Goal: Task Accomplishment & Management: Use online tool/utility

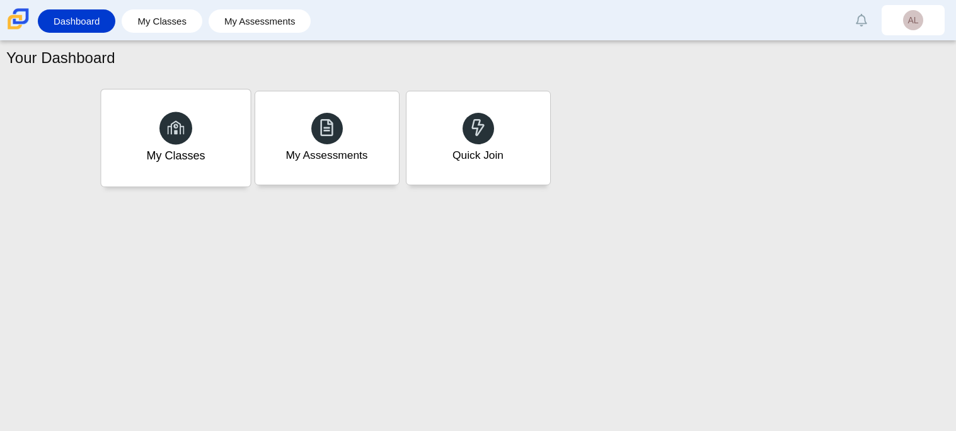
click at [191, 161] on div "My Classes" at bounding box center [175, 156] width 59 height 16
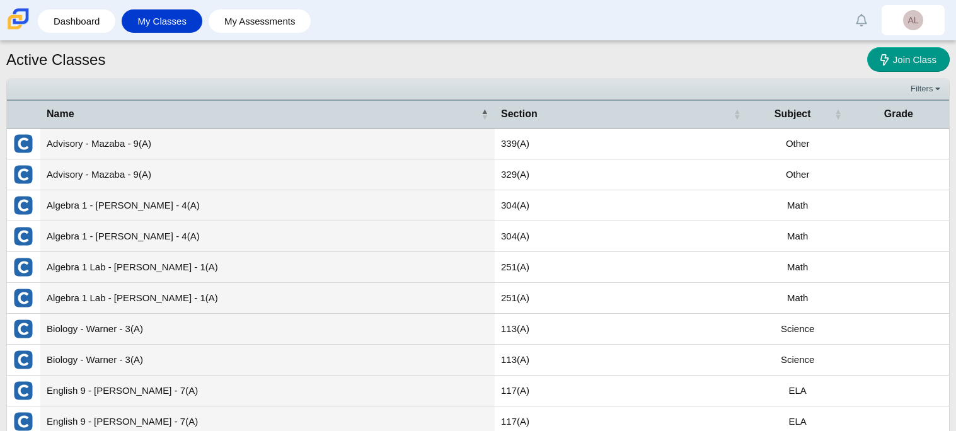
click at [235, 209] on td "Algebra 1 - Mulder - 4(A)" at bounding box center [267, 205] width 455 height 31
click at [238, 211] on td "Algebra 1 - Mulder - 4(A)" at bounding box center [267, 205] width 455 height 31
click at [126, 212] on td "Algebra 1 - Mulder - 4(A)" at bounding box center [267, 205] width 455 height 31
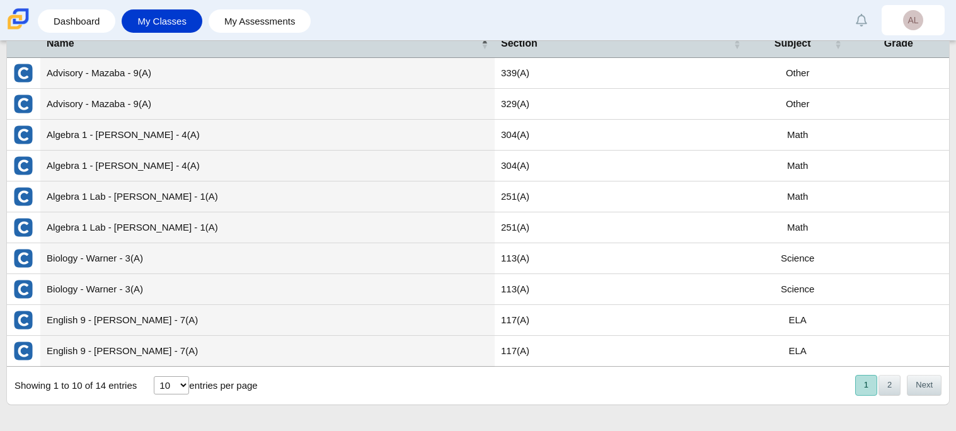
scroll to position [67, 0]
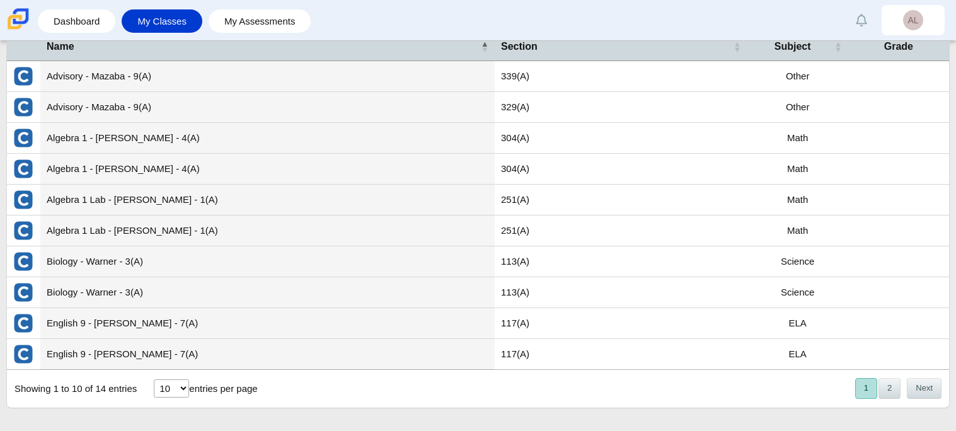
click at [293, 120] on td "Advisory - Mazaba - 9(A)" at bounding box center [267, 107] width 455 height 31
click at [309, 154] on td "Algebra 1 - Mulder - 4(A)" at bounding box center [267, 169] width 455 height 31
click at [308, 141] on td "Algebra 1 - Mulder - 4(A)" at bounding box center [267, 138] width 455 height 31
click at [96, 139] on td "Algebra 1 - Mulder - 4(A)" at bounding box center [267, 138] width 455 height 31
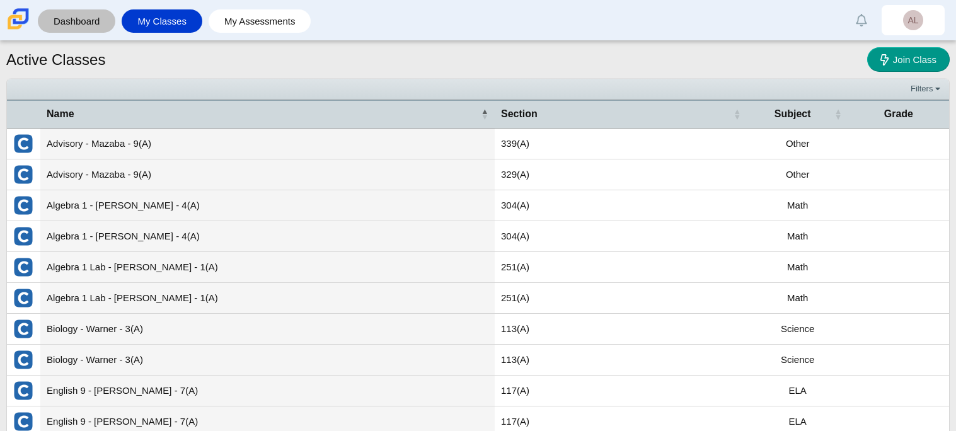
click at [90, 11] on link "Dashboard" at bounding box center [76, 20] width 65 height 23
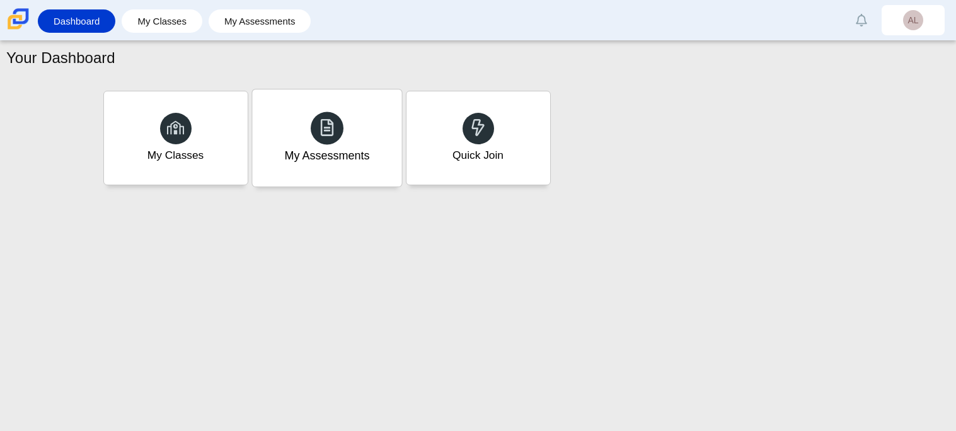
click at [301, 124] on div "My Assessments" at bounding box center [326, 138] width 149 height 97
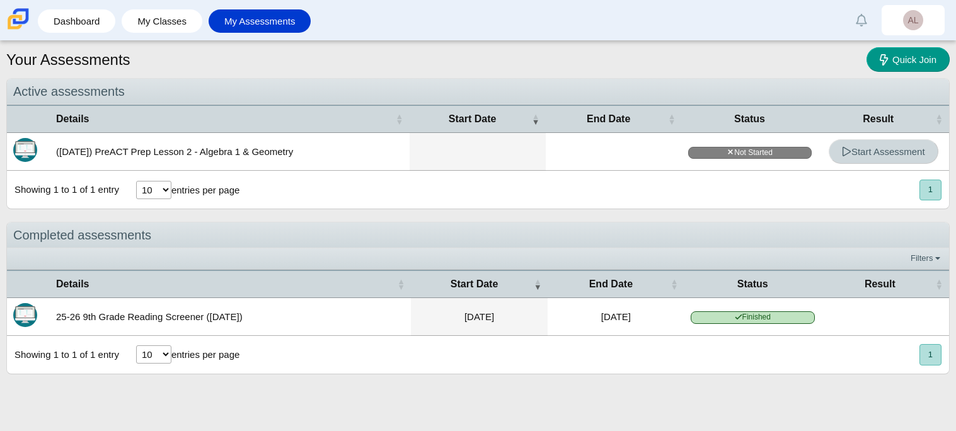
click at [863, 151] on span "Start Assessment" at bounding box center [883, 151] width 83 height 11
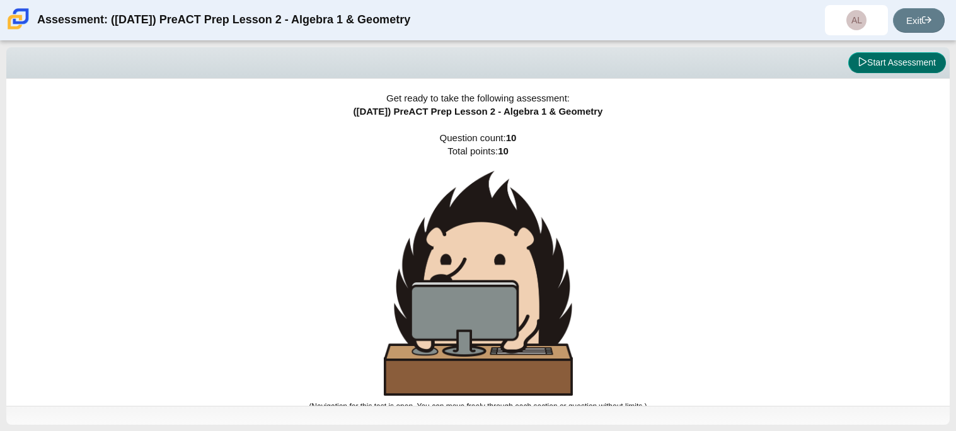
click at [884, 66] on button "Start Assessment" at bounding box center [898, 62] width 98 height 21
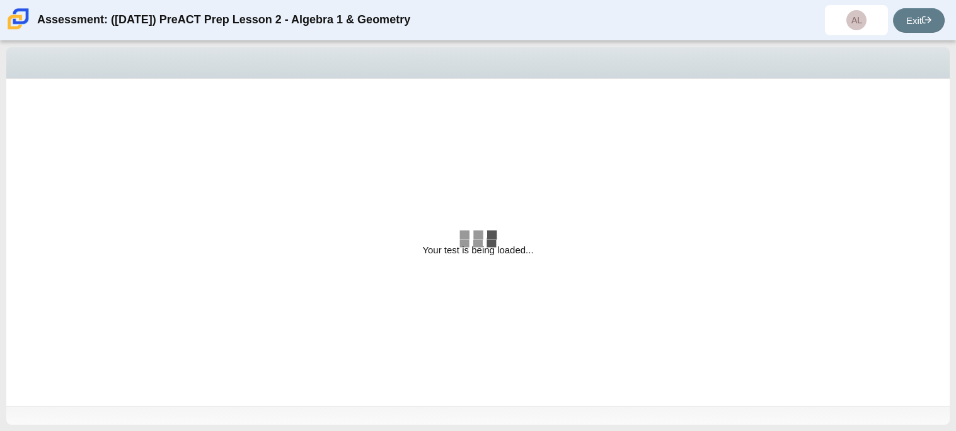
select select "bbf5d072-3e0b-44c4-9a12-6e7c9033f65b"
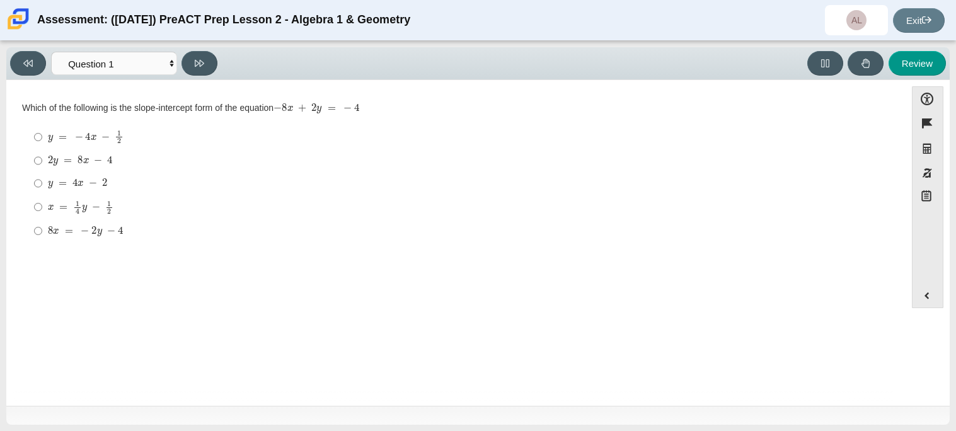
click at [42, 206] on label "x = 1 4 y − 1 2 x = 1 4 y − 1 2" at bounding box center [457, 207] width 864 height 25
click at [42, 206] on input "x = 1 4 y − 1 2 x = 1 4 y − 1 2" at bounding box center [38, 207] width 8 height 25
radio input "true"
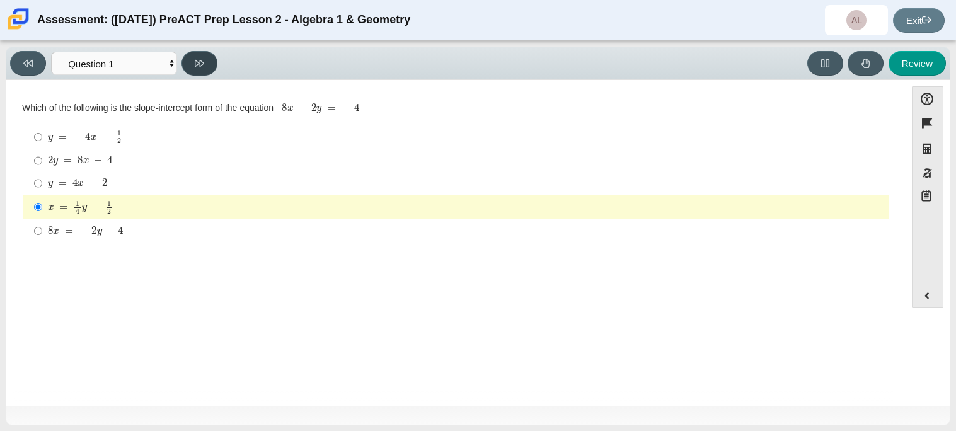
click at [212, 64] on button at bounding box center [200, 63] width 36 height 25
select select "ed62e223-81bd-4cbf-ab48-ab975844bd1f"
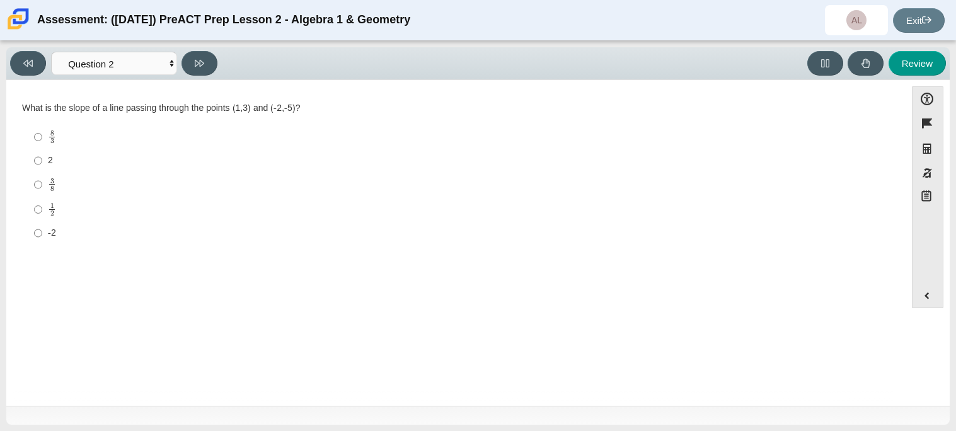
click at [50, 187] on mjx-c "Assessment items" at bounding box center [52, 188] width 4 height 5
click at [42, 187] on input "3 8 3 eighths" at bounding box center [38, 184] width 8 height 25
radio input "true"
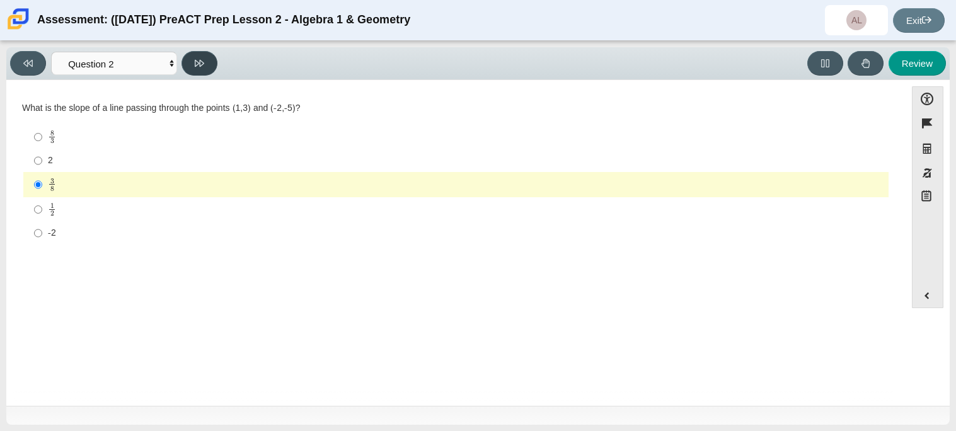
click at [199, 64] on icon at bounding box center [199, 63] width 9 height 9
select select "97f4f5fa-a52e-4fed-af51-565bfcdf47cb"
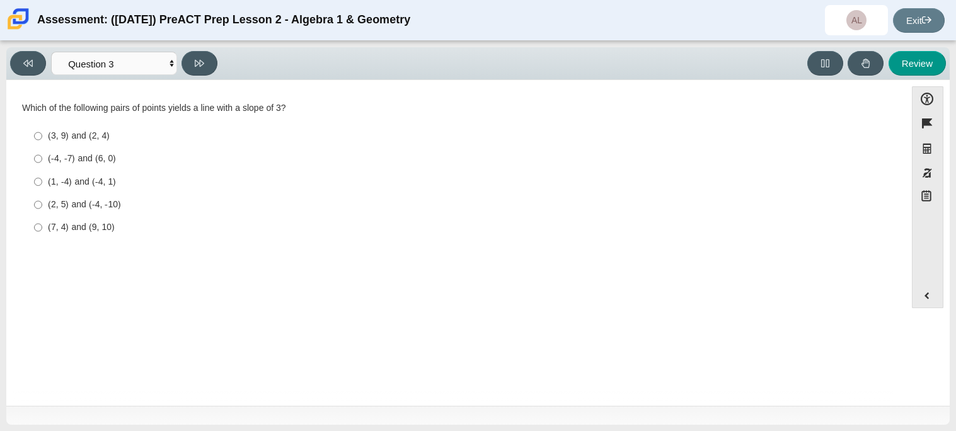
click at [87, 136] on div "(3, 9) and (2, 4)" at bounding box center [466, 136] width 836 height 13
click at [42, 136] on input "(3, 9) and (2, 4) (3, 9) and (2, 4)" at bounding box center [38, 136] width 8 height 23
radio input "true"
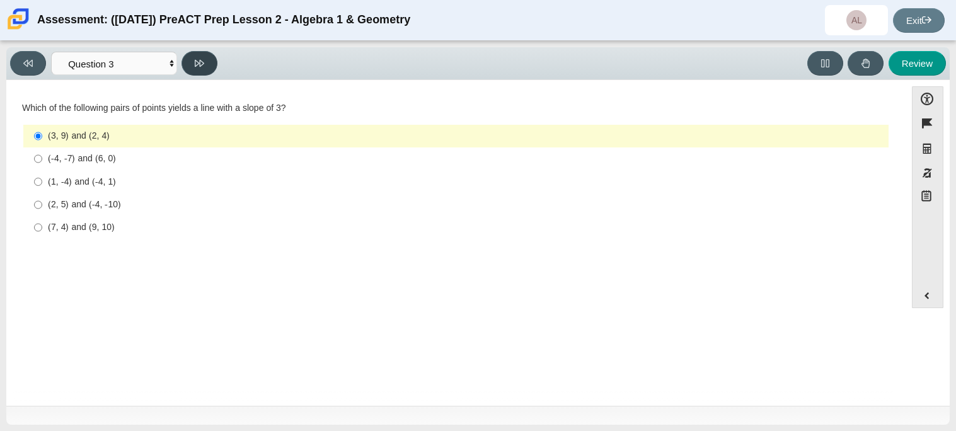
click at [202, 56] on button at bounding box center [200, 63] width 36 height 25
select select "89427bb7-e313-4f00-988f-8b8255897029"
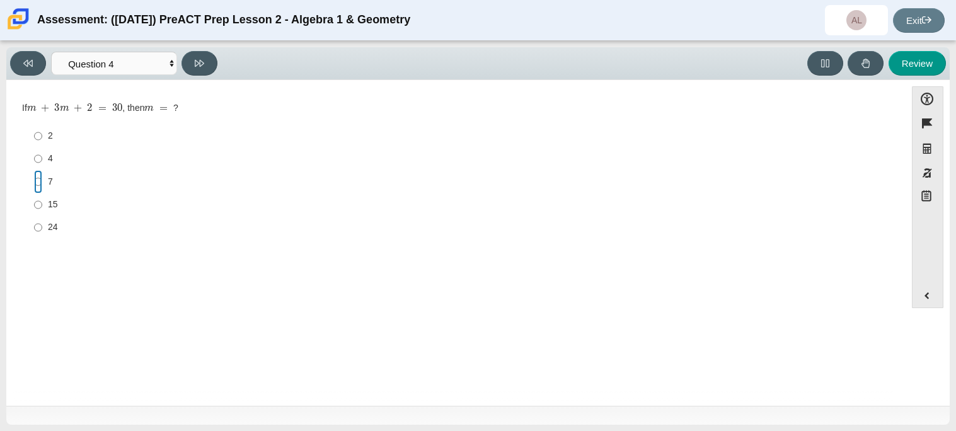
click at [35, 182] on input "7 7" at bounding box center [38, 181] width 8 height 23
radio input "true"
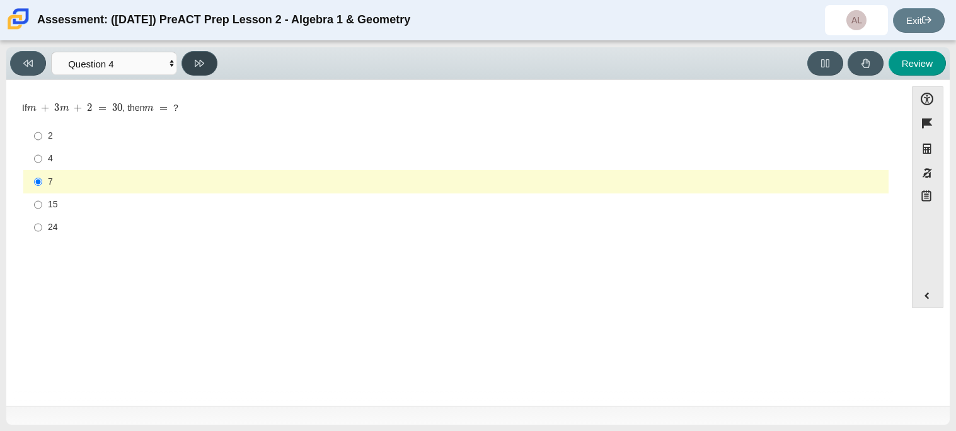
click at [194, 63] on button at bounding box center [200, 63] width 36 height 25
select select "489dcffd-4e6a-49cf-a9d6-ad1d4a911a4e"
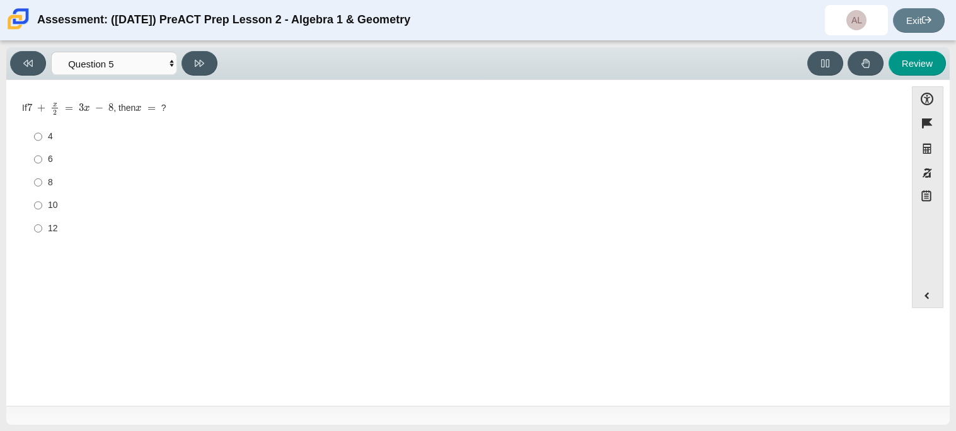
click at [76, 184] on div "8" at bounding box center [466, 183] width 836 height 13
click at [42, 184] on input "8 8" at bounding box center [38, 182] width 8 height 23
radio input "true"
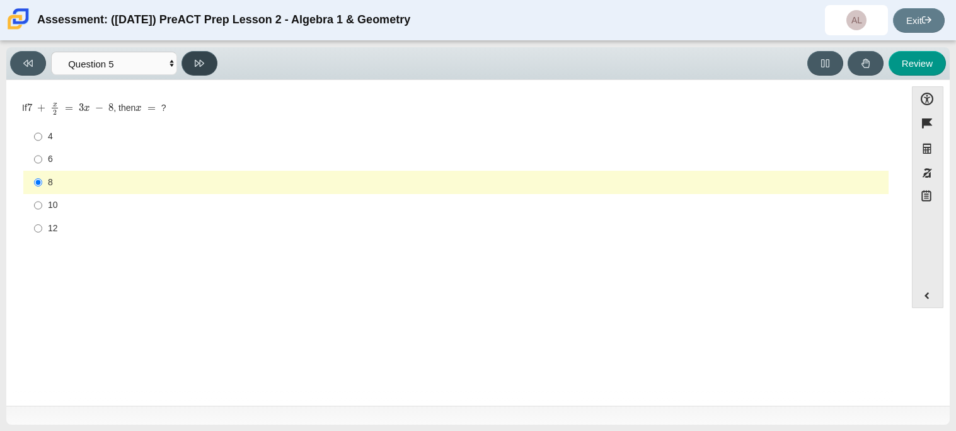
click at [206, 56] on button at bounding box center [200, 63] width 36 height 25
select select "210571de-36a6-4d8e-a361-ceff8ef801dc"
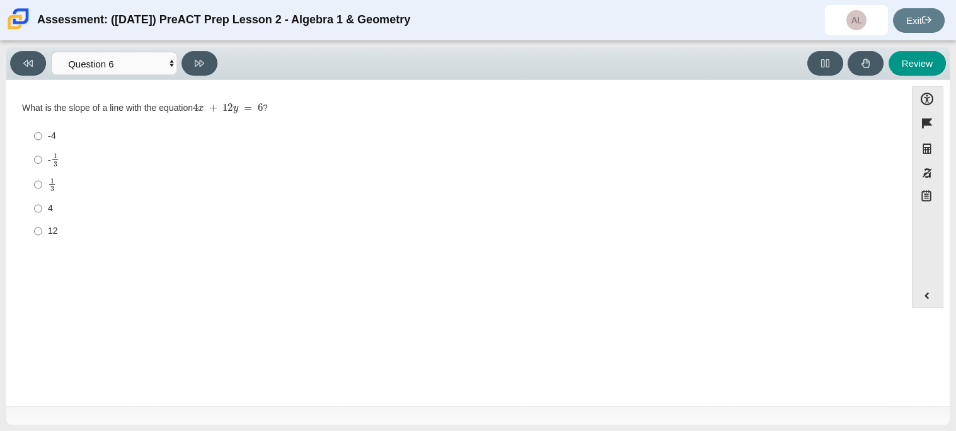
click at [123, 206] on div "4" at bounding box center [466, 208] width 836 height 13
click at [42, 206] on input "4 4" at bounding box center [38, 208] width 8 height 23
radio input "true"
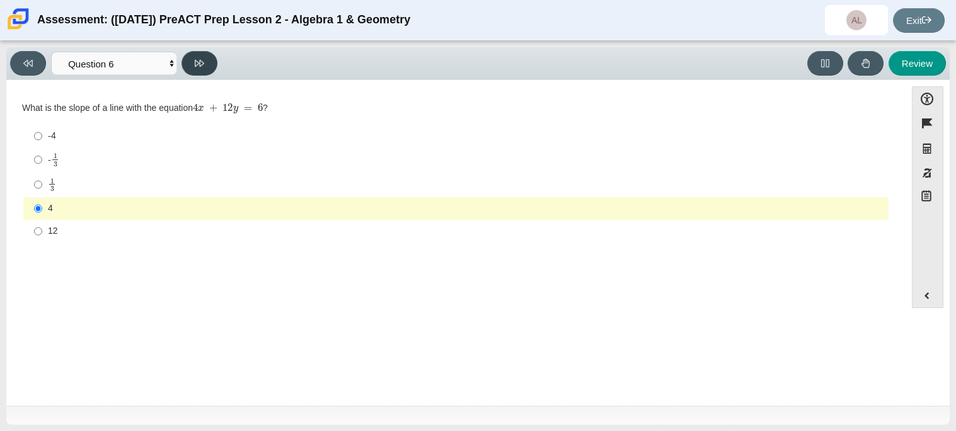
click at [199, 68] on button at bounding box center [200, 63] width 36 height 25
select select "ec95ace6-bebc-42b8-9428-40567494d4da"
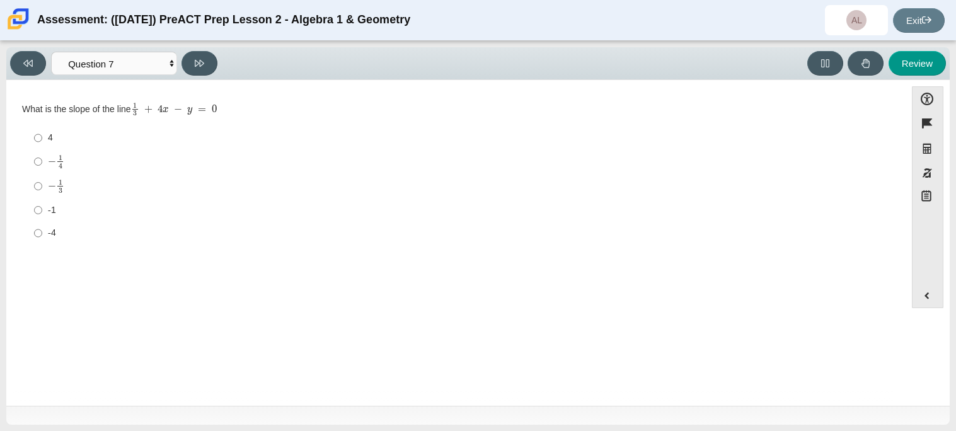
click at [67, 238] on div "-4" at bounding box center [466, 233] width 836 height 13
click at [42, 238] on input "-4 -4" at bounding box center [38, 233] width 8 height 23
radio input "true"
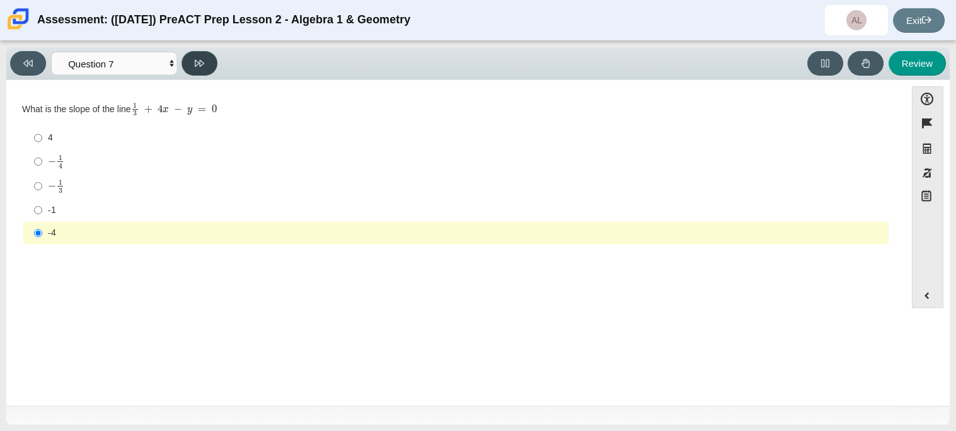
click at [208, 65] on button at bounding box center [200, 63] width 36 height 25
select select "ce81fe10-bf29-4b5e-8bd7-4f47f2fed4d8"
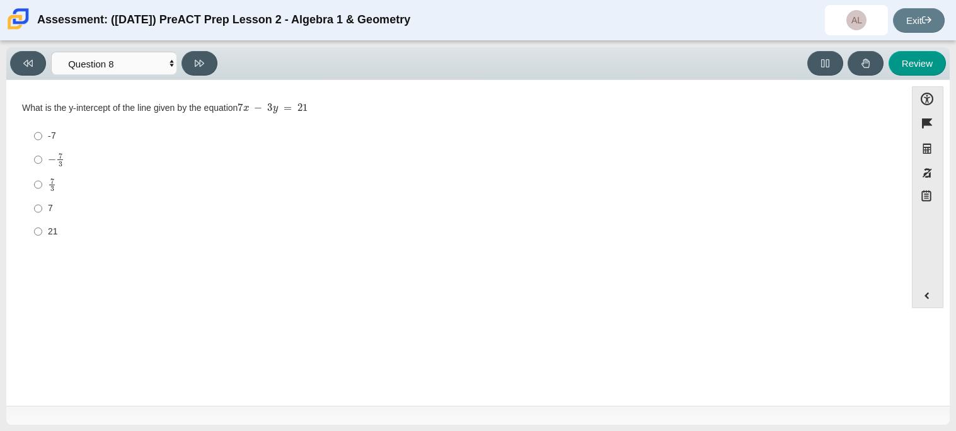
click at [121, 158] on div "− 7 3" at bounding box center [466, 160] width 836 height 15
click at [42, 158] on input "− 7 3 negative 7 thirds" at bounding box center [38, 160] width 8 height 25
radio input "true"
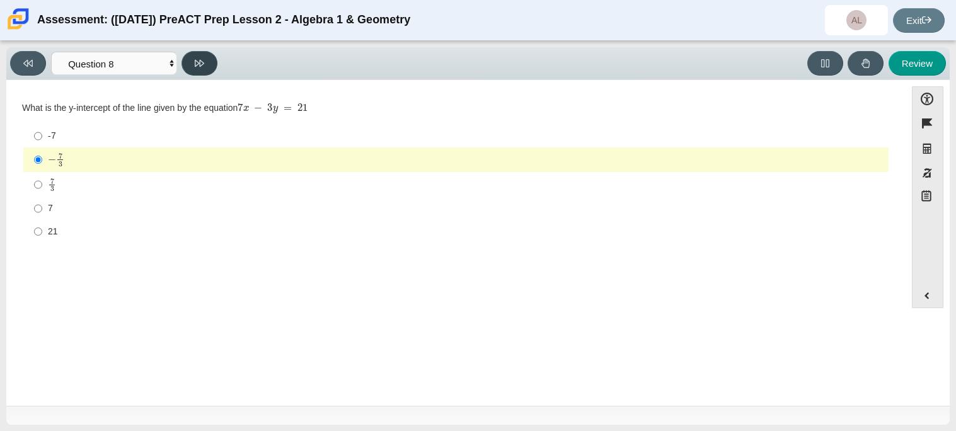
click at [199, 64] on icon at bounding box center [199, 63] width 9 height 9
select select "14773eaf-2ca1-47ae-afe7-a624a56f34b3"
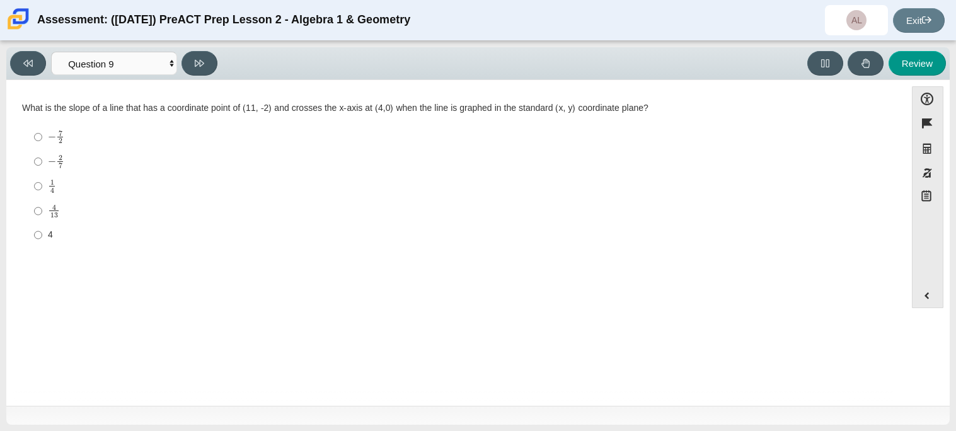
click at [143, 217] on div "4 13" at bounding box center [466, 211] width 836 height 15
click at [42, 217] on input "4 13 4 over 13" at bounding box center [38, 211] width 8 height 25
radio input "true"
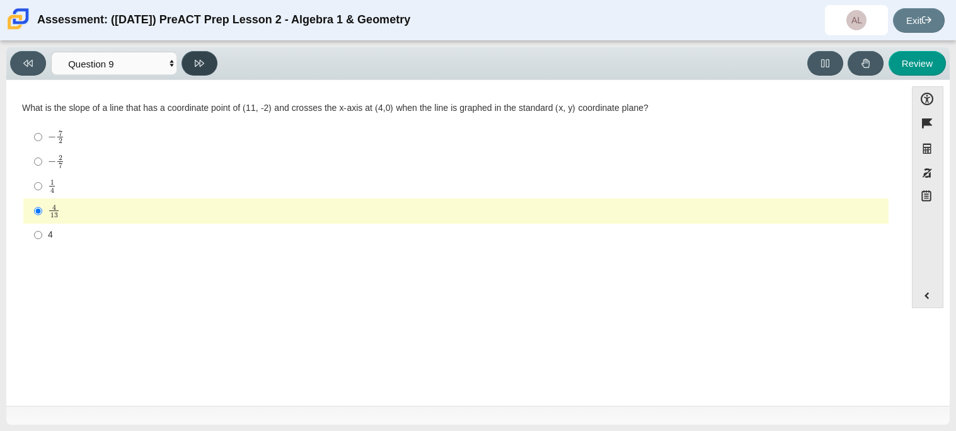
click at [207, 69] on button at bounding box center [200, 63] width 36 height 25
select select "96b71634-eacb-4f7e-8aef-411727d9bcba"
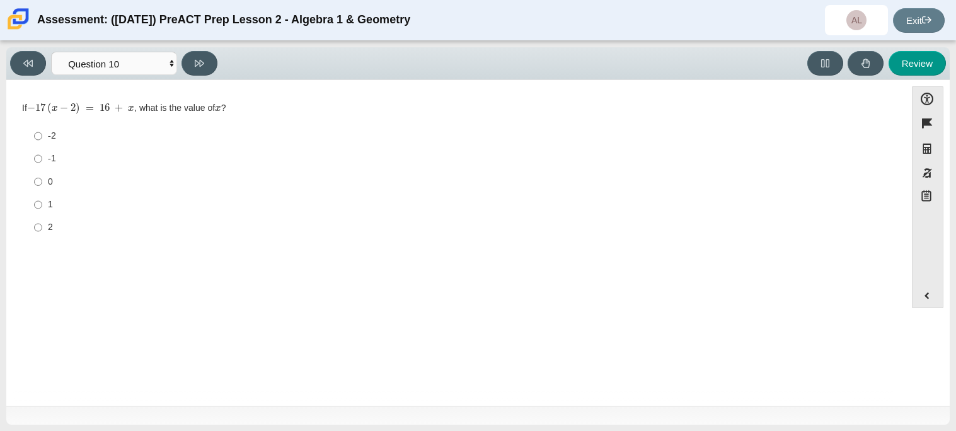
click at [120, 164] on div "-1" at bounding box center [466, 159] width 836 height 13
click at [42, 164] on input "-1 -1" at bounding box center [38, 159] width 8 height 23
radio input "true"
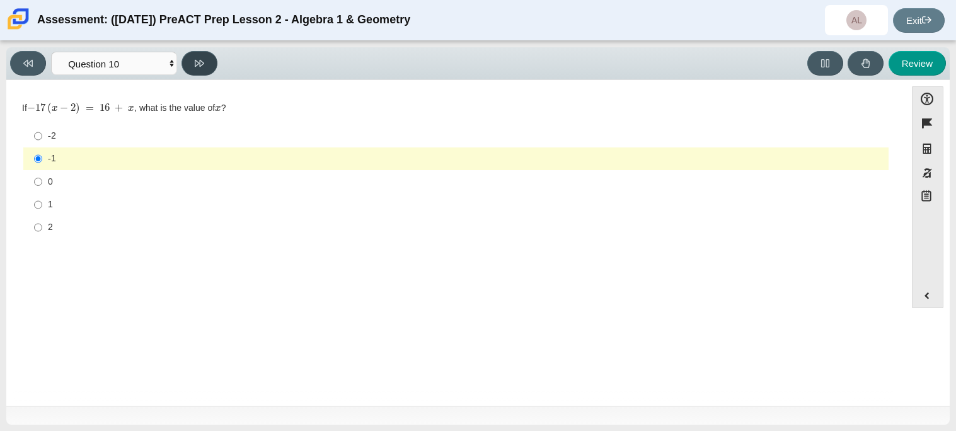
click at [193, 62] on button at bounding box center [200, 63] width 36 height 25
select select "review"
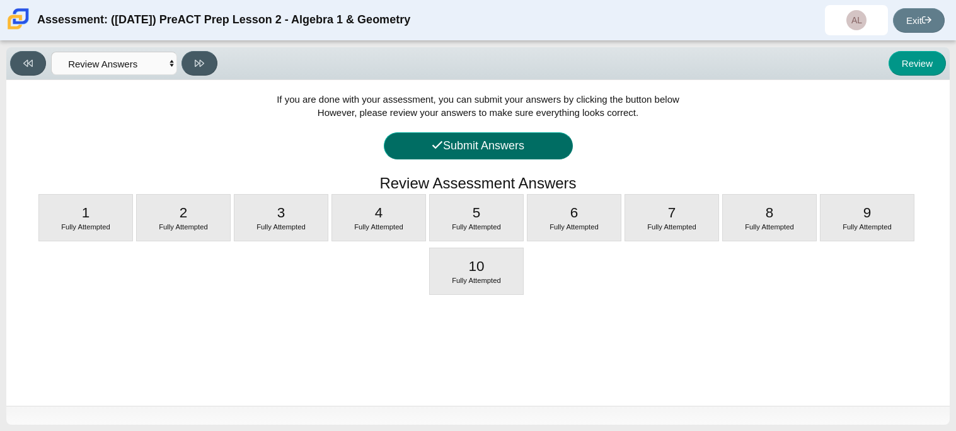
click at [543, 154] on button "Submit Answers" at bounding box center [478, 145] width 189 height 27
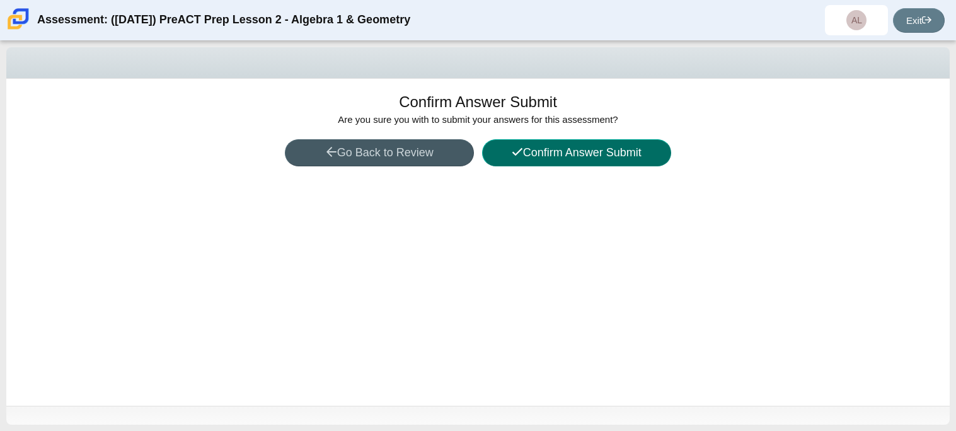
click at [555, 159] on button "Confirm Answer Submit" at bounding box center [576, 152] width 189 height 27
